Goal: Information Seeking & Learning: Learn about a topic

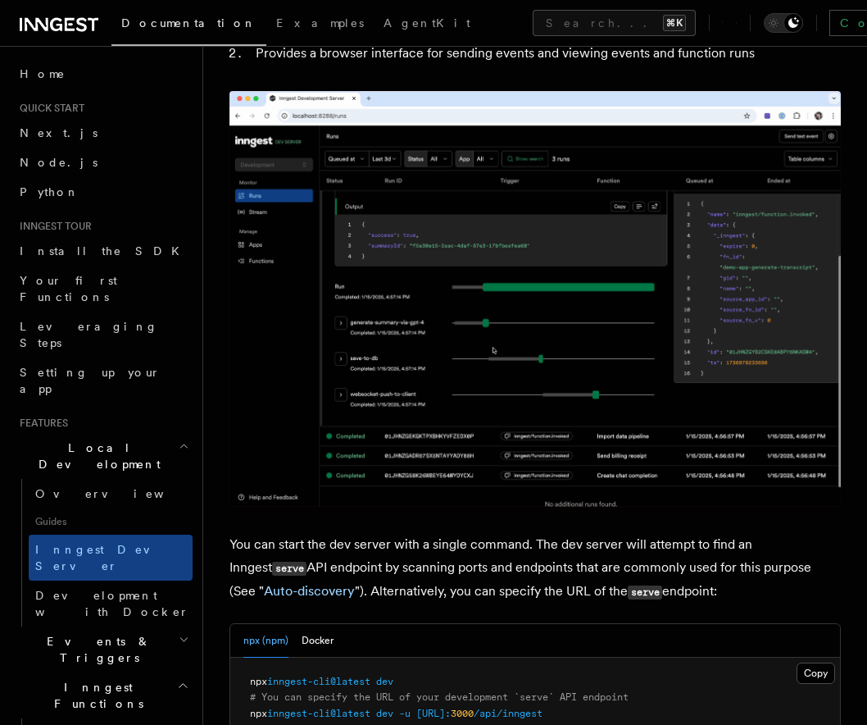
scroll to position [114, 0]
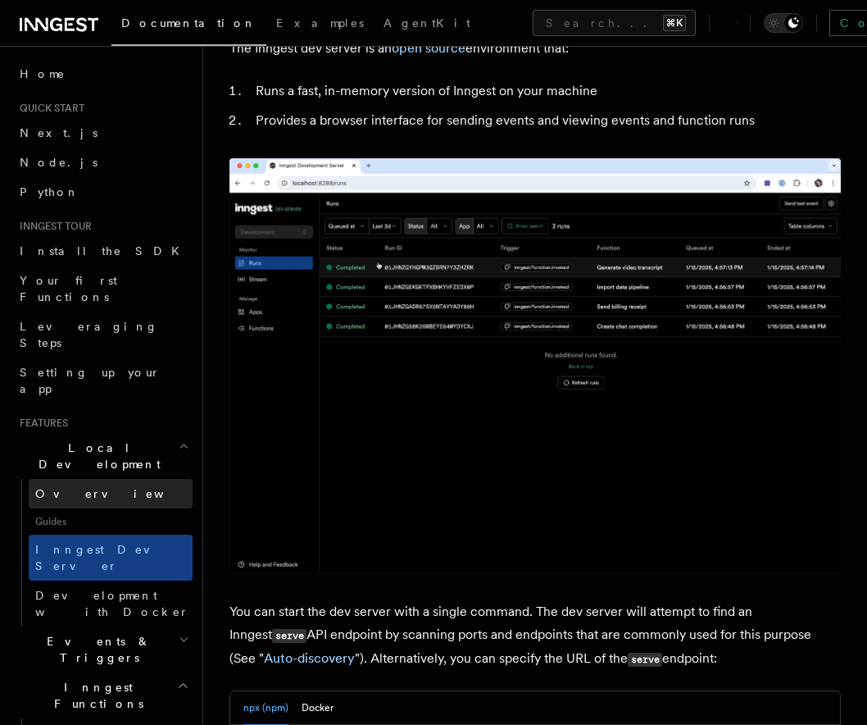
click at [134, 479] on link "Overview" at bounding box center [111, 494] width 164 height 30
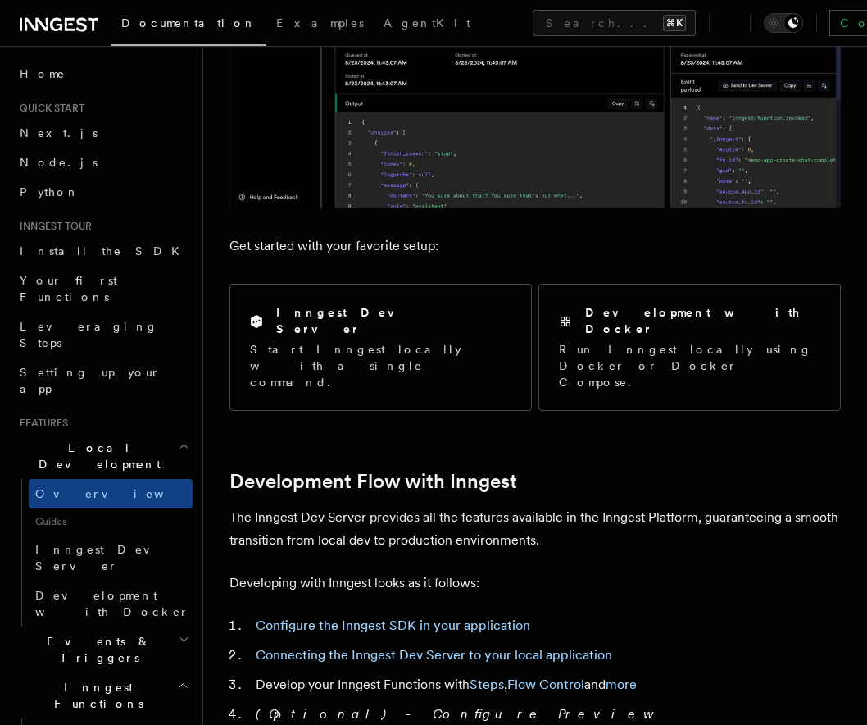
scroll to position [438, 0]
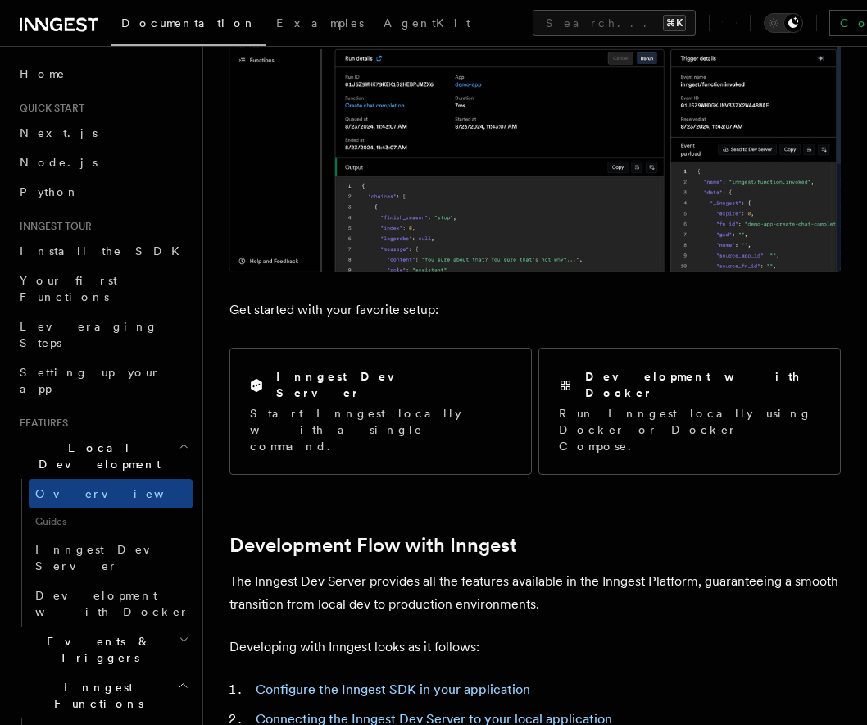
scroll to position [425, 0]
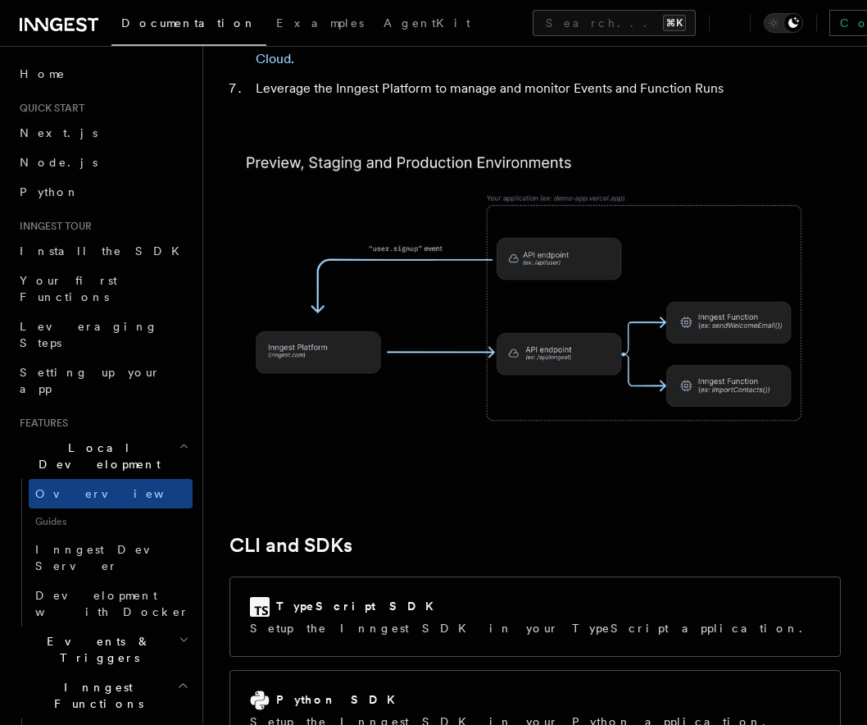
scroll to position [1783, 0]
